Goal: Task Accomplishment & Management: Use online tool/utility

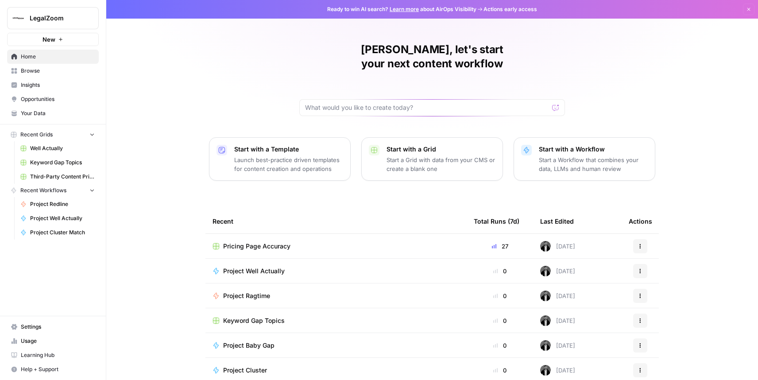
scroll to position [27, 0]
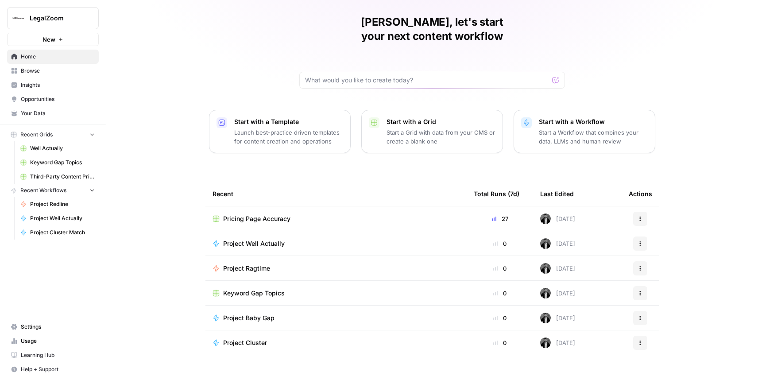
click at [278, 214] on span "Pricing Page Accuracy" at bounding box center [256, 218] width 67 height 9
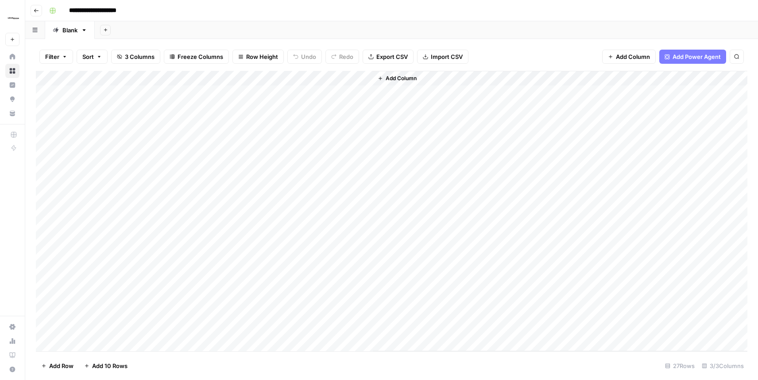
click at [285, 75] on div "Add Column" at bounding box center [391, 211] width 711 height 280
click at [483, 214] on div "Add Column" at bounding box center [560, 211] width 375 height 280
click at [328, 93] on div "Add Column" at bounding box center [391, 211] width 711 height 280
click at [275, 93] on div "Add Column" at bounding box center [391, 211] width 711 height 280
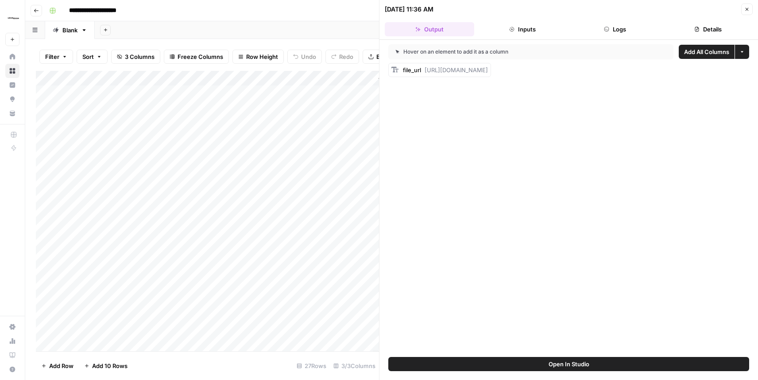
click at [611, 27] on button "Logs" at bounding box center [615, 29] width 89 height 14
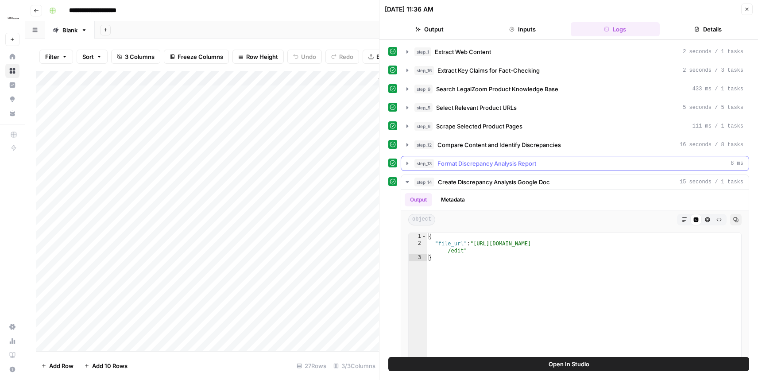
click at [408, 164] on icon "button" at bounding box center [407, 163] width 7 height 7
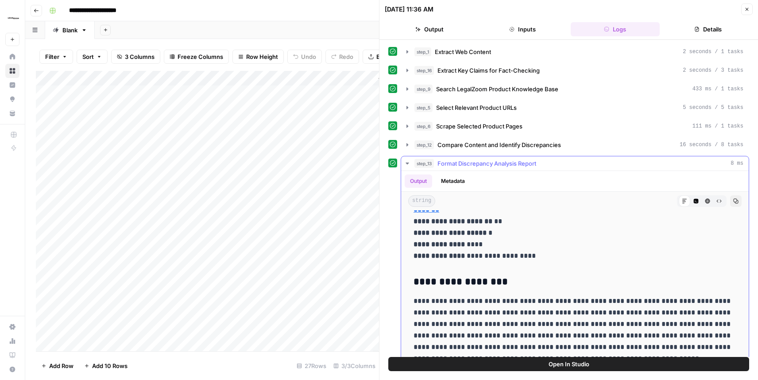
scroll to position [77, 0]
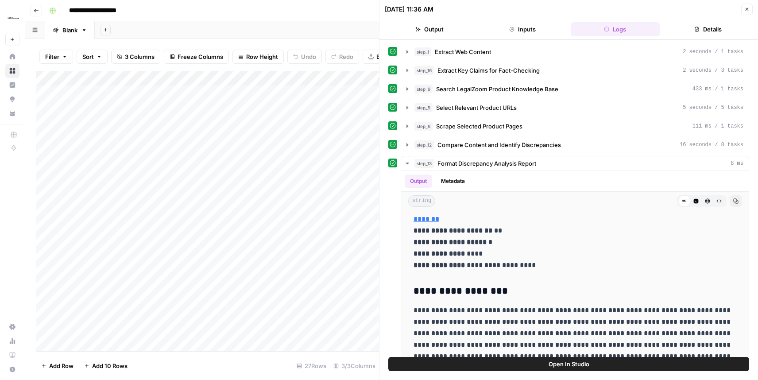
click at [748, 10] on icon "button" at bounding box center [746, 9] width 5 height 5
